Goal: Communication & Community: Answer question/provide support

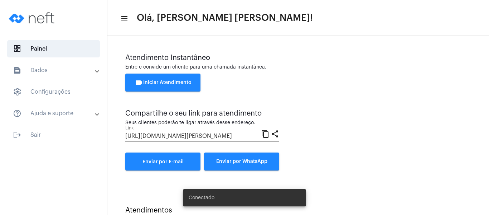
scroll to position [25, 0]
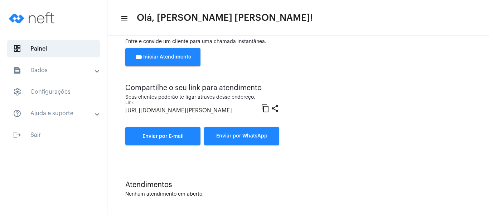
click at [363, 51] on div "videocam Iniciar Atendimento" at bounding box center [298, 60] width 346 height 25
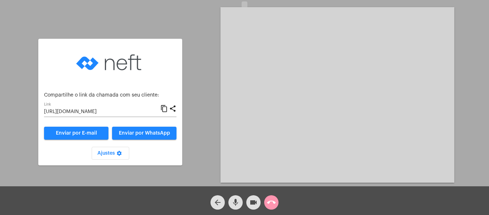
click at [108, 152] on span "Ajustes settings" at bounding box center [110, 152] width 26 height 5
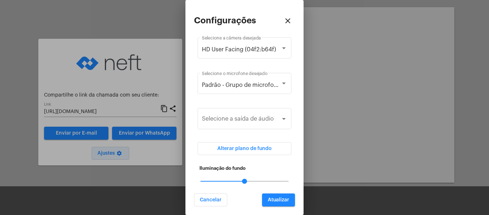
click at [108, 152] on div at bounding box center [244, 107] width 489 height 215
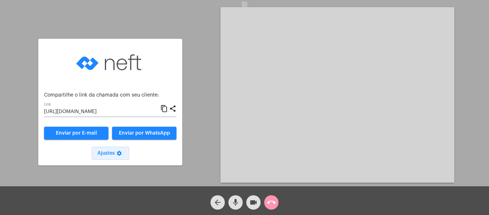
click at [108, 152] on span "Ajustes settings" at bounding box center [110, 152] width 26 height 5
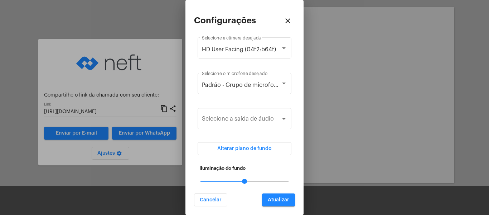
click at [377, 60] on div at bounding box center [244, 107] width 489 height 215
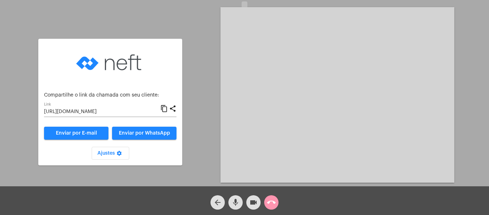
click at [166, 106] on mat-icon "content_copy" at bounding box center [165, 108] width 8 height 9
click at [142, 111] on input "https://neft.com.br/chamada/9150cffe-0120-4643-8609-85d7bb59cae5" at bounding box center [102, 112] width 116 height 6
click at [233, 200] on mat-icon "mic" at bounding box center [235, 202] width 9 height 9
click at [252, 200] on mat-icon "videocam" at bounding box center [253, 202] width 9 height 9
click at [236, 202] on mat-icon "mic_off" at bounding box center [235, 202] width 9 height 9
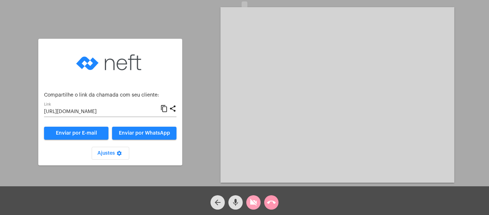
click at [249, 203] on button "videocam_off" at bounding box center [254, 202] width 14 height 14
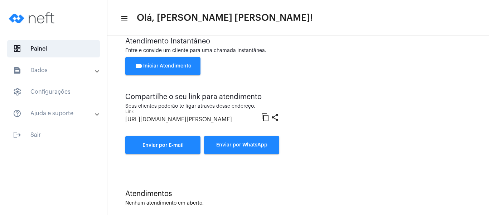
scroll to position [25, 0]
